Goal: Information Seeking & Learning: Understand process/instructions

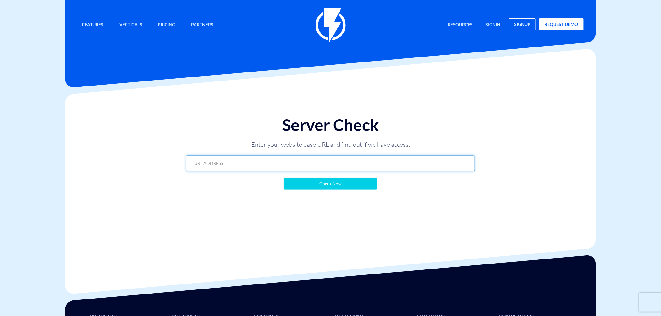
click at [281, 167] on input "text" at bounding box center [330, 163] width 288 height 16
paste input "https://ricco.co.il/?flashy_export=products&flashy_pagination=true&per_page=100…"
type input "https://ricco.co.il/?flashy_export=products&flashy_pagination=true&per_page=100…"
click at [314, 182] on input "Check Now" at bounding box center [331, 184] width 94 height 12
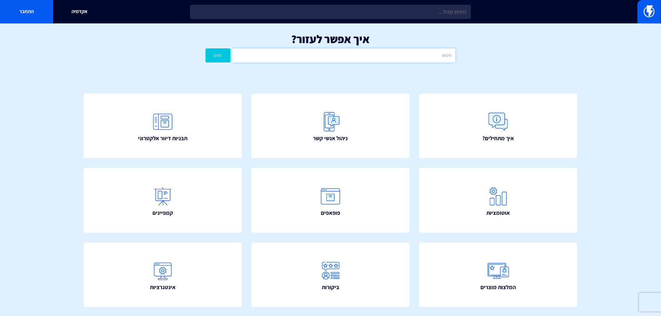
click at [359, 52] on input "text" at bounding box center [343, 55] width 223 height 14
type input "פרופיל שליחה"
click at [219, 55] on button "חפש" at bounding box center [218, 55] width 25 height 14
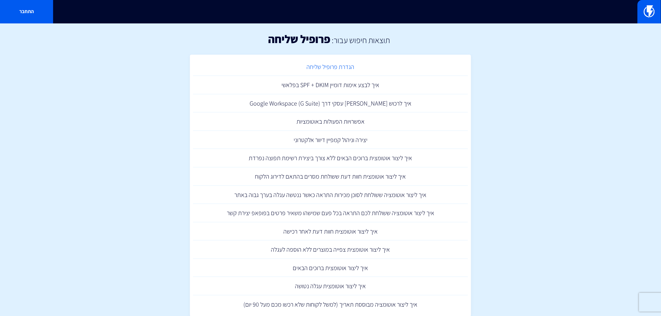
click at [332, 66] on link "הגדרת פרופיל שליחה" at bounding box center [330, 67] width 275 height 18
